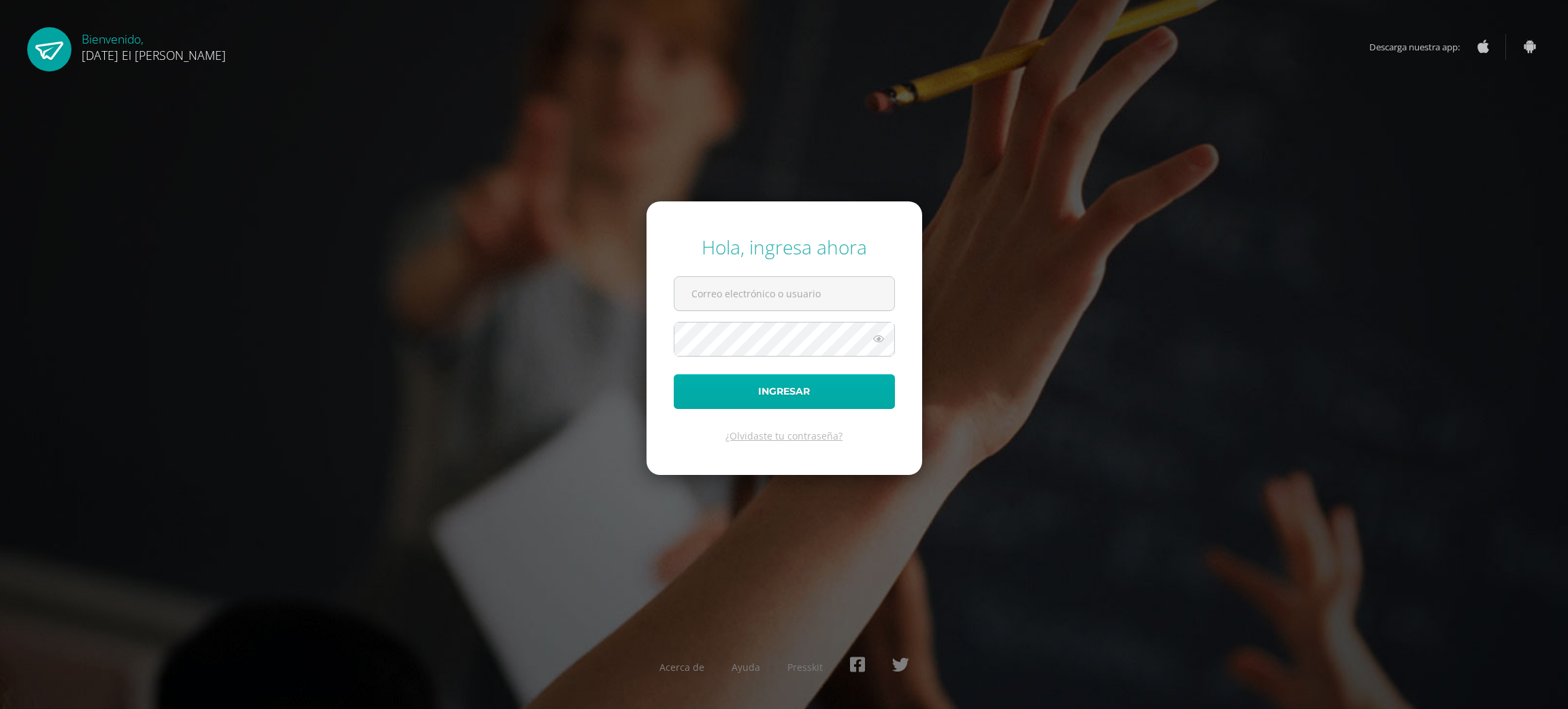
type input "[EMAIL_ADDRESS][DOMAIN_NAME]"
click at [745, 382] on button "Ingresar" at bounding box center [784, 391] width 221 height 35
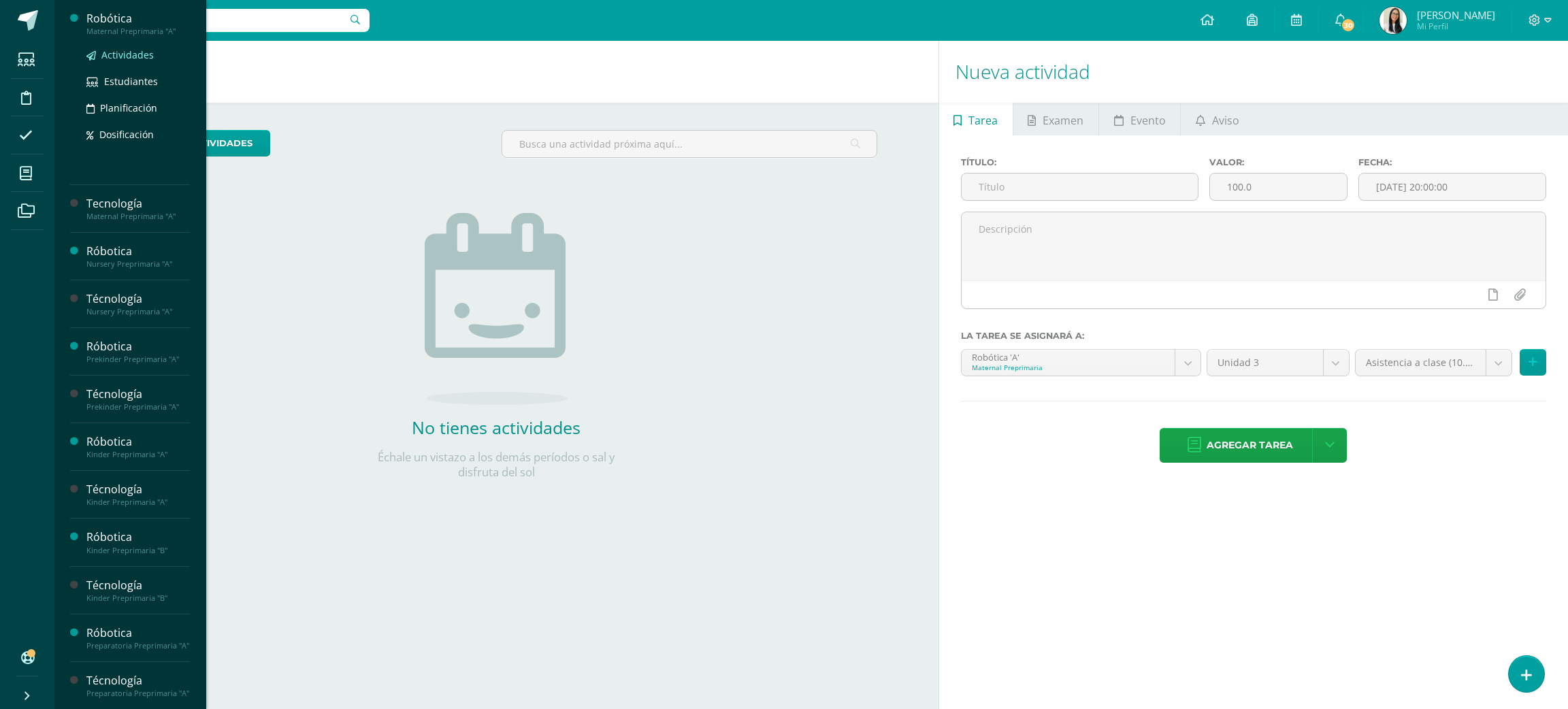
click at [144, 55] on span "Actividades" at bounding box center [127, 54] width 52 height 13
